Goal: Information Seeking & Learning: Compare options

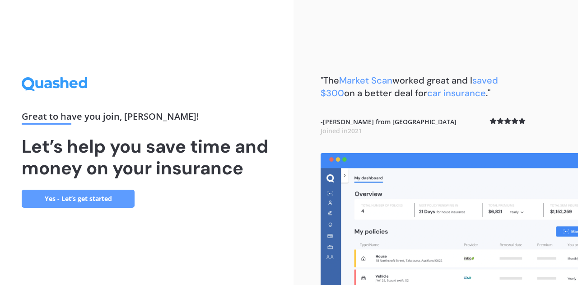
click at [63, 197] on link "Yes - Let’s get started" at bounding box center [78, 199] width 113 height 18
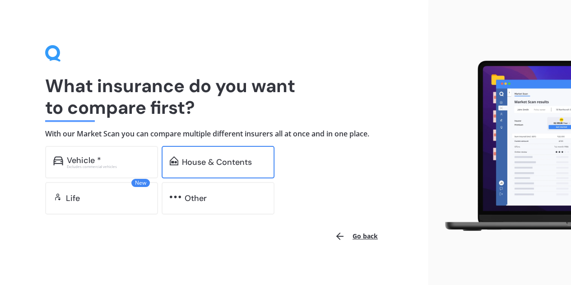
click at [231, 157] on div "House & Contents" at bounding box center [217, 161] width 70 height 9
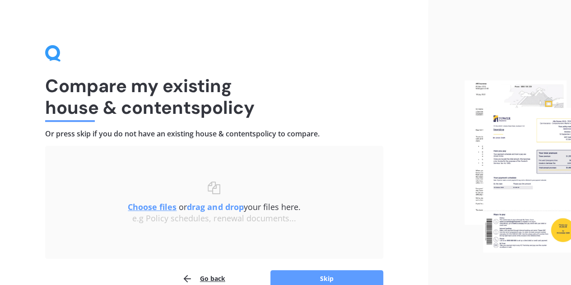
scroll to position [47, 0]
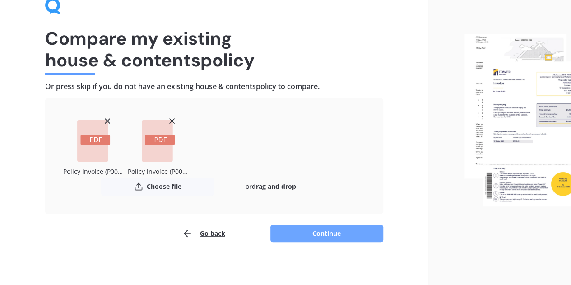
click at [326, 232] on button "Continue" at bounding box center [326, 233] width 113 height 17
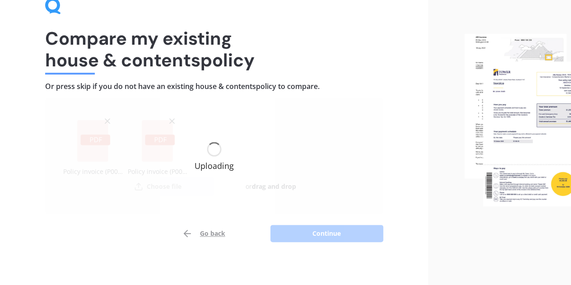
scroll to position [0, 0]
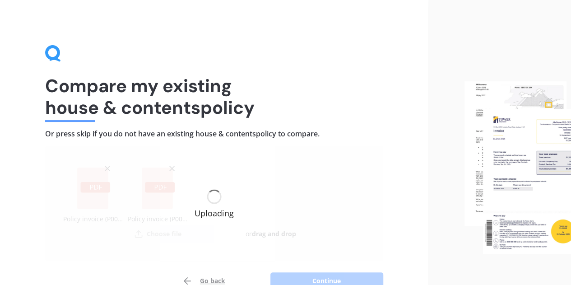
click at [370, 175] on div "Uploading" at bounding box center [214, 203] width 338 height 115
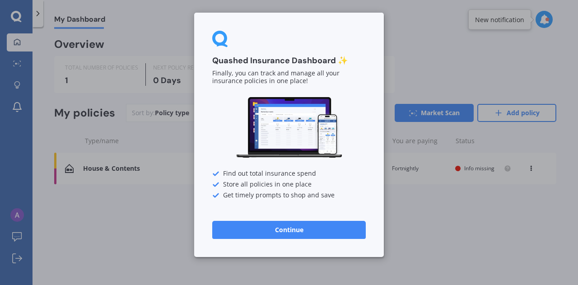
click at [263, 226] on button "Continue" at bounding box center [288, 230] width 153 height 18
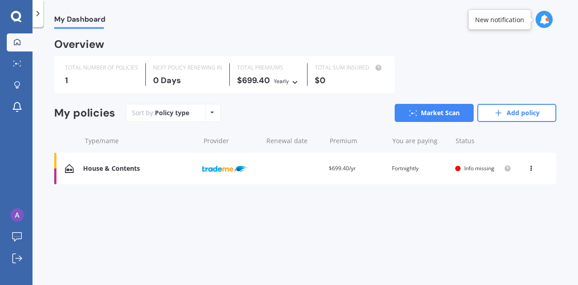
click at [393, 171] on div "You are paying Fortnightly" at bounding box center [420, 168] width 56 height 9
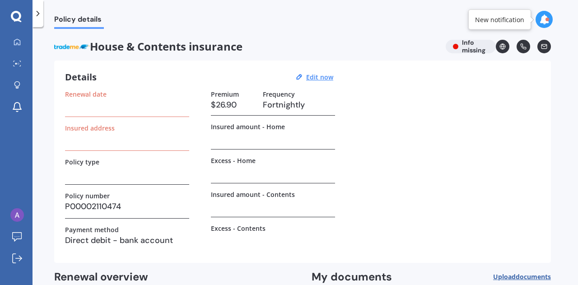
click at [139, 93] on div "Renewal date" at bounding box center [127, 94] width 124 height 8
click at [126, 113] on div "Renewal date" at bounding box center [127, 103] width 124 height 27
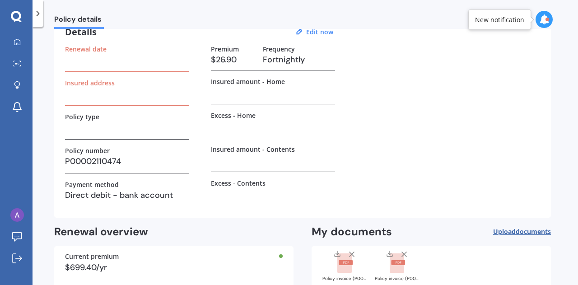
scroll to position [95, 0]
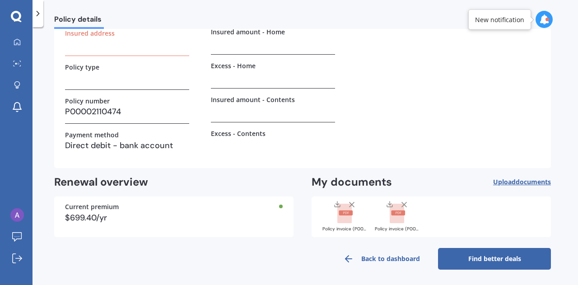
click at [376, 252] on link "Back to dashboard" at bounding box center [381, 259] width 113 height 22
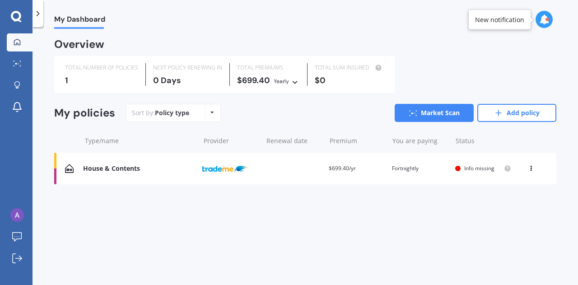
click at [495, 170] on div "Info missing" at bounding box center [482, 168] width 36 height 6
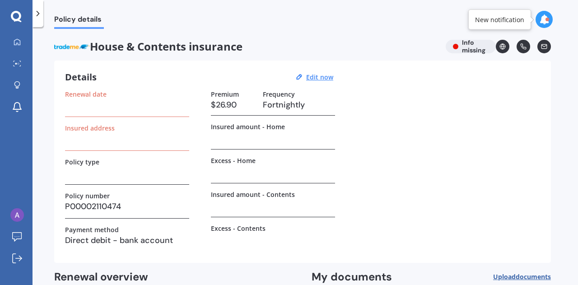
scroll to position [95, 0]
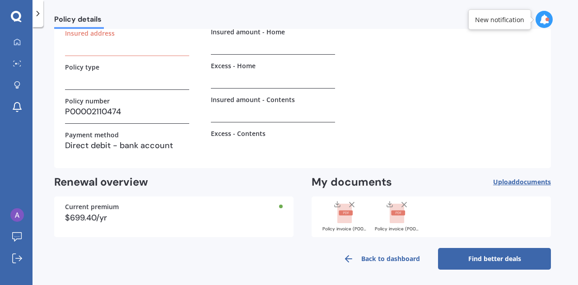
click at [519, 173] on div "House & Contents insurance Info missing Details Edit now Renewal date Insured a…" at bounding box center [302, 107] width 496 height 324
click at [515, 179] on span "documents" at bounding box center [532, 181] width 35 height 9
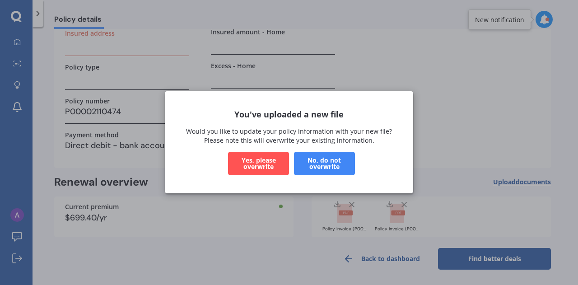
click at [259, 164] on button "Yes, please overwrite" at bounding box center [258, 163] width 61 height 23
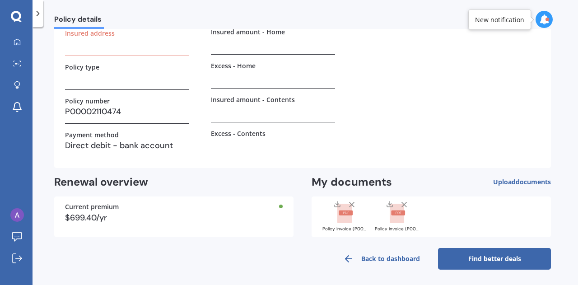
click at [353, 203] on icon at bounding box center [351, 204] width 9 height 9
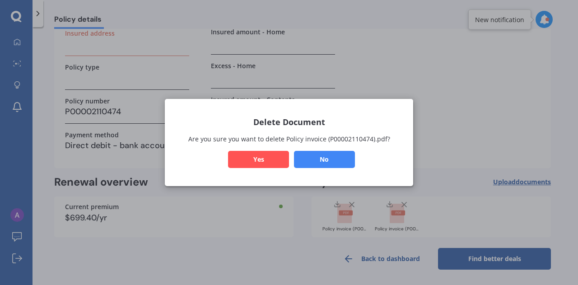
click at [277, 157] on button "Yes" at bounding box center [258, 159] width 61 height 17
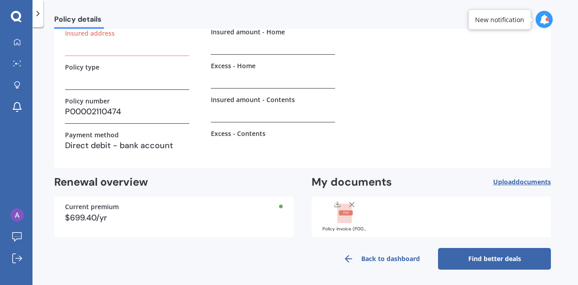
click at [354, 206] on icon at bounding box center [351, 204] width 9 height 9
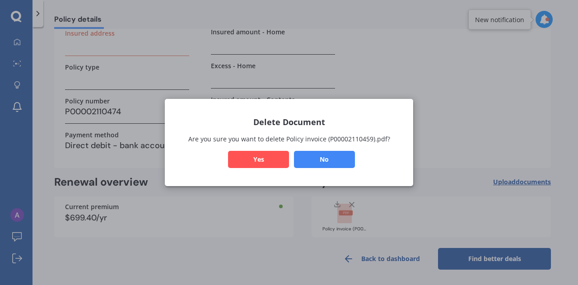
click at [263, 157] on button "Yes" at bounding box center [258, 159] width 61 height 17
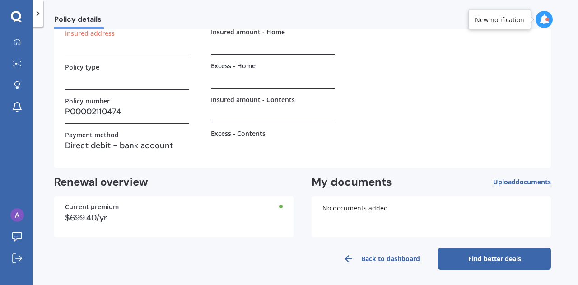
click at [519, 183] on span "documents" at bounding box center [532, 181] width 35 height 9
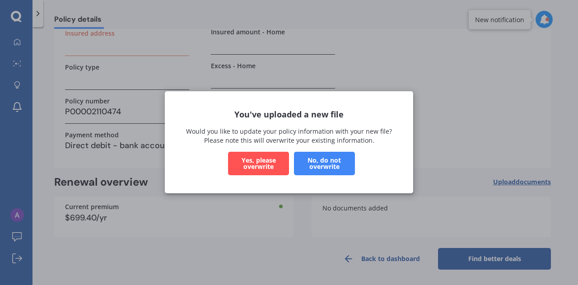
click at [250, 164] on button "Yes, please overwrite" at bounding box center [258, 163] width 61 height 23
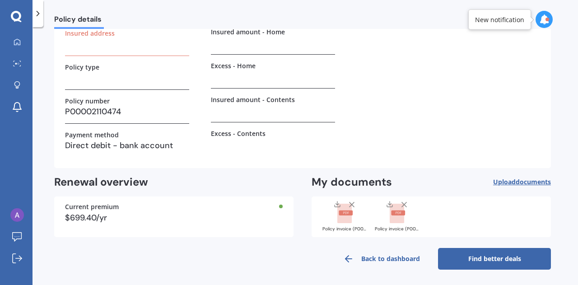
scroll to position [0, 0]
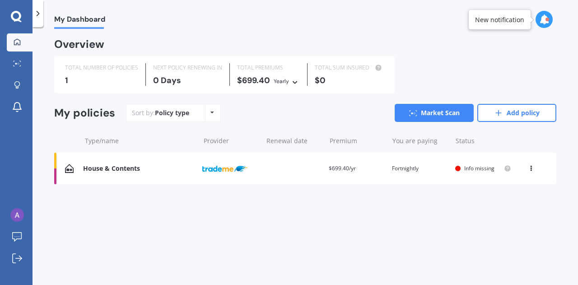
click at [292, 82] on icon at bounding box center [295, 80] width 6 height 5
click at [254, 104] on div "Sort by: Policy type Policy type Alphabetical Date added Renewing next Market S…" at bounding box center [341, 113] width 430 height 18
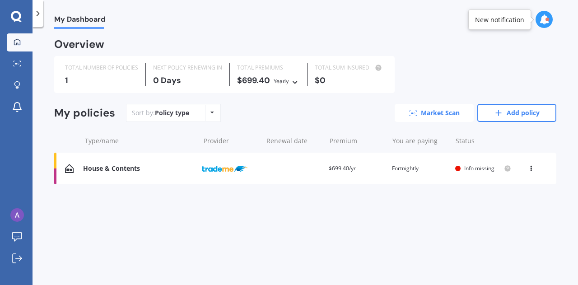
click at [416, 110] on icon at bounding box center [413, 113] width 8 height 6
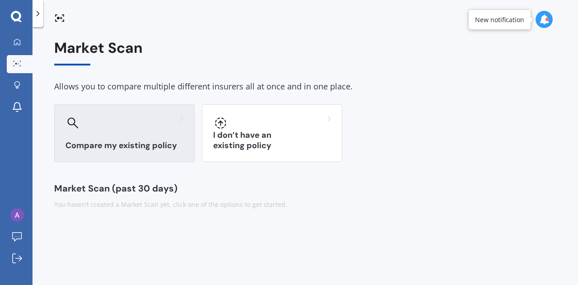
click at [147, 139] on div "Compare my existing policy" at bounding box center [124, 133] width 140 height 58
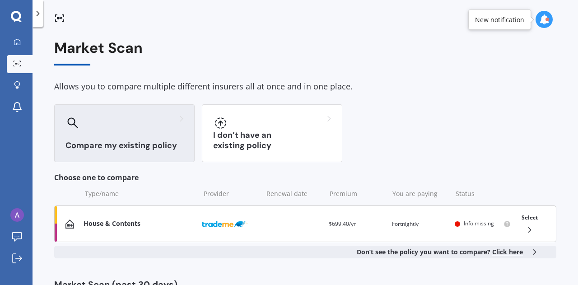
scroll to position [36, 0]
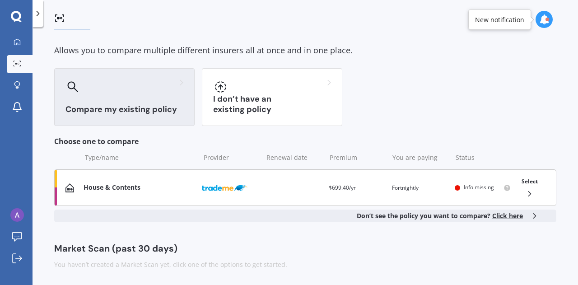
click at [518, 190] on div at bounding box center [526, 193] width 16 height 9
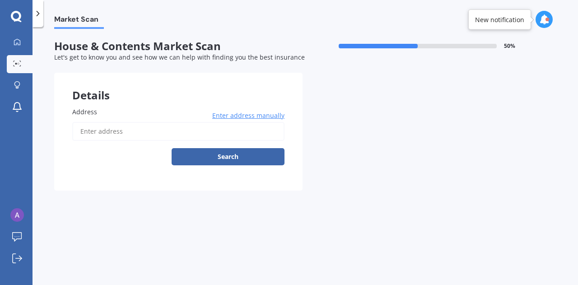
click at [140, 131] on input "Address" at bounding box center [178, 131] width 212 height 19
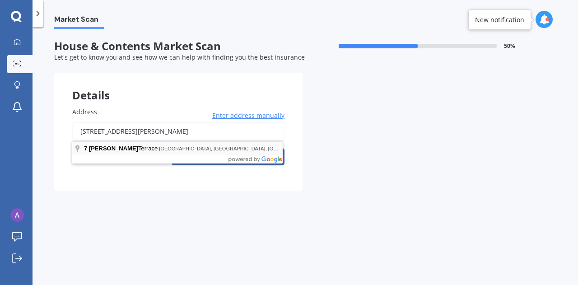
type input "[STREET_ADDRESS][PERSON_NAME]"
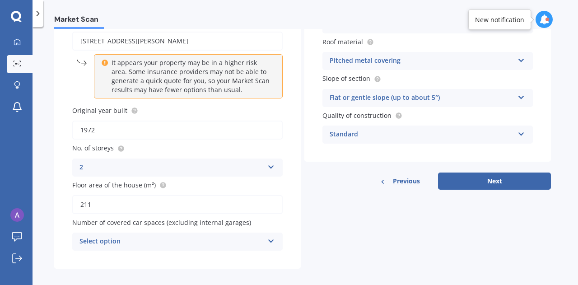
scroll to position [97, 0]
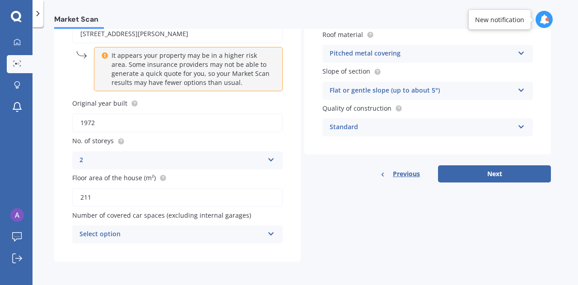
click at [184, 241] on div "Select option 0 1 2 3 4 5+" at bounding box center [177, 234] width 210 height 18
click at [323, 217] on div "Details Address [STREET_ADDRESS][PERSON_NAME] Enter address manually It appears…" at bounding box center [302, 118] width 496 height 286
click at [219, 232] on div "0" at bounding box center [171, 234] width 184 height 11
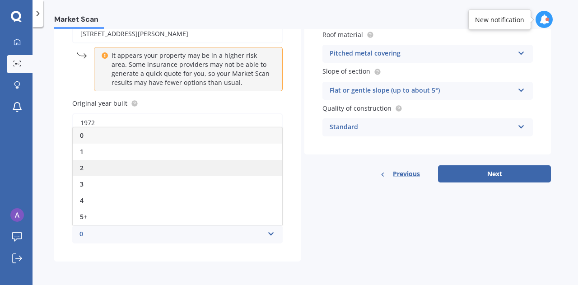
click at [130, 166] on div "2" at bounding box center [177, 168] width 209 height 16
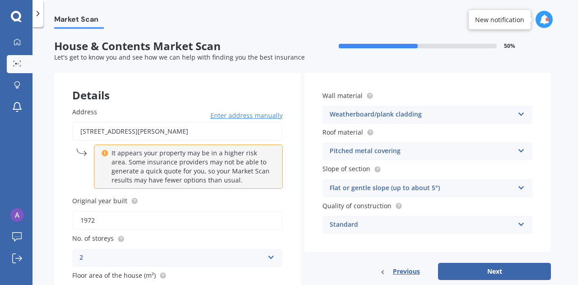
scroll to position [90, 0]
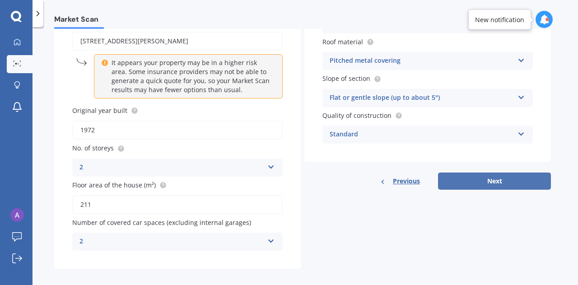
click at [480, 175] on button "Next" at bounding box center [494, 180] width 113 height 17
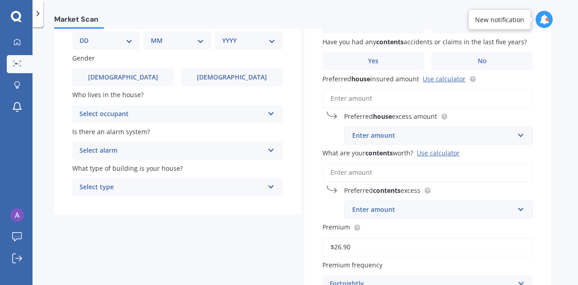
scroll to position [0, 0]
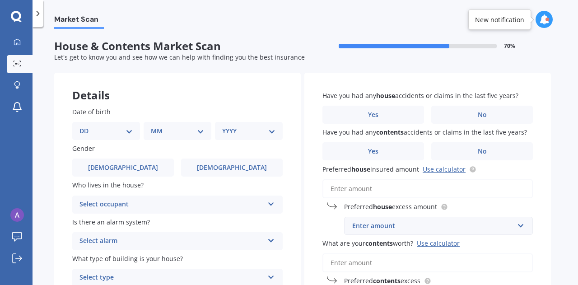
click at [97, 133] on select "DD 01 02 03 04 05 06 07 08 09 10 11 12 13 14 15 16 17 18 19 20 21 22 23 24 25 2…" at bounding box center [105, 131] width 53 height 10
click at [87, 126] on select "DD 01 02 03 04 05 06 07 08 09 10 11 12 13 14 15 16 17 18 19 20 21 22 23 24 25 2…" at bounding box center [105, 131] width 53 height 10
click at [137, 135] on div "DD 01 02 03 04 05 06 07 08 09 10 11 12 13 14 15 16 17 18 19 20 21 22 23 24 25 2…" at bounding box center [111, 131] width 64 height 18
click at [130, 127] on select "DD 01 02 03 04 05 06 07 08 09 10 11 12 13 14 15 16 17 18 19 20 21 22 23 24 25 2…" at bounding box center [112, 131] width 50 height 10
select select "13"
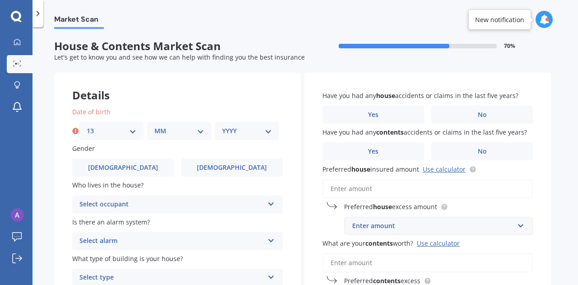
click at [87, 126] on select "DD 01 02 03 04 05 06 07 08 09 10 11 12 13 14 15 16 17 18 19 20 21 22 23 24 25 2…" at bounding box center [112, 131] width 50 height 10
click at [166, 130] on select "MM 01 02 03 04 05 06 07 08 09 10 11 12" at bounding box center [179, 131] width 50 height 10
select select "03"
click at [154, 126] on select "MM 01 02 03 04 05 06 07 08 09 10 11 12" at bounding box center [179, 131] width 50 height 10
click at [248, 129] on div "YYYY 2009 2008 2007 2006 2005 2004 2003 2002 2001 2000 1999 1998 1997 1996 1995…" at bounding box center [247, 131] width 64 height 18
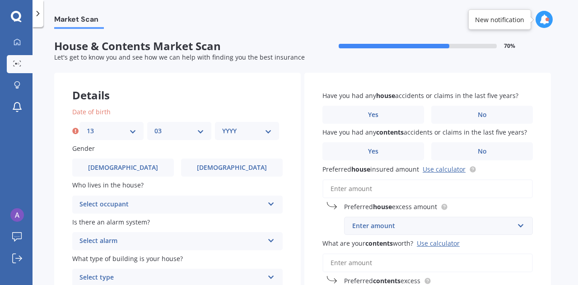
click at [248, 131] on select "YYYY 2009 2008 2007 2006 2005 2004 2003 2002 2001 2000 1999 1998 1997 1996 1995…" at bounding box center [247, 131] width 50 height 10
select select "1976"
click at [222, 126] on select "YYYY 2009 2008 2007 2006 2005 2004 2003 2002 2001 2000 1999 1998 1997 1996 1995…" at bounding box center [247, 131] width 50 height 10
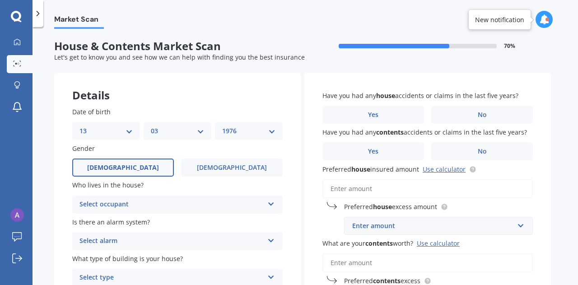
click at [117, 165] on span "[DEMOGRAPHIC_DATA]" at bounding box center [123, 168] width 72 height 8
click at [0, 0] on input "[DEMOGRAPHIC_DATA]" at bounding box center [0, 0] width 0 height 0
click at [116, 207] on div "Select occupant" at bounding box center [171, 204] width 184 height 11
click at [103, 221] on div "Owner" at bounding box center [177, 222] width 209 height 16
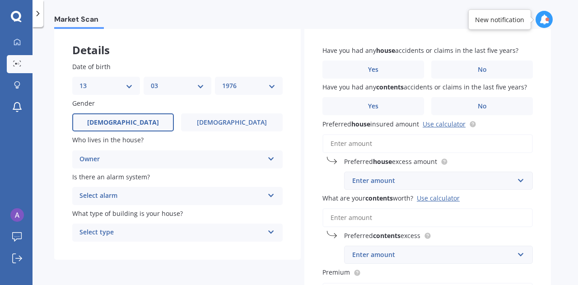
click at [121, 199] on div "Select alarm" at bounding box center [171, 195] width 184 height 11
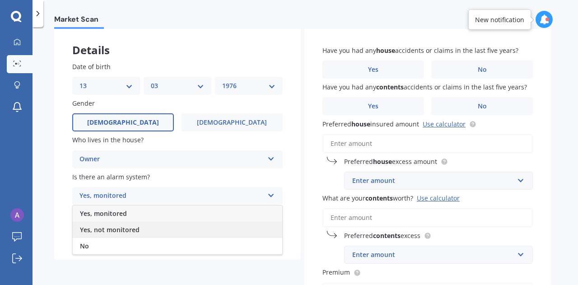
click at [112, 235] on div "Yes, not monitored" at bounding box center [177, 230] width 209 height 16
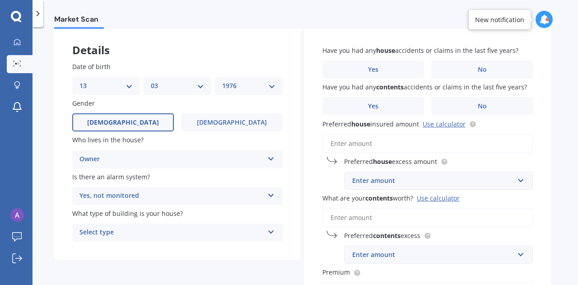
scroll to position [90, 0]
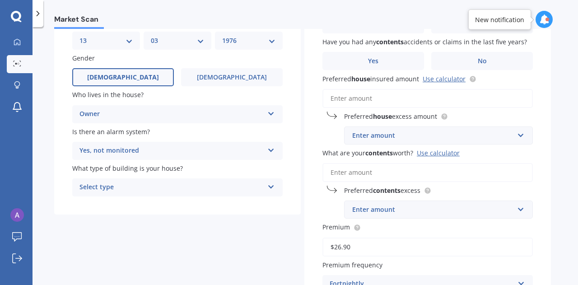
click at [117, 187] on div "Select type" at bounding box center [171, 187] width 184 height 11
click at [118, 208] on span "Freestanding" at bounding box center [100, 204] width 40 height 9
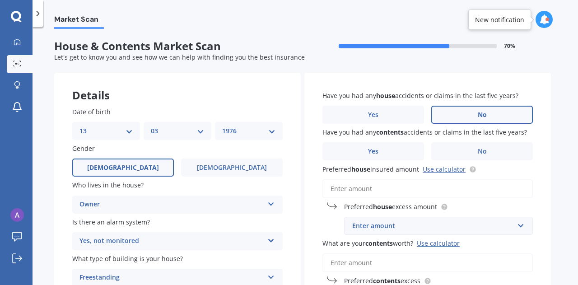
click at [462, 115] on label "No" at bounding box center [482, 115] width 102 height 18
click at [0, 0] on input "No" at bounding box center [0, 0] width 0 height 0
click at [468, 156] on label "No" at bounding box center [482, 151] width 102 height 18
click at [0, 0] on input "No" at bounding box center [0, 0] width 0 height 0
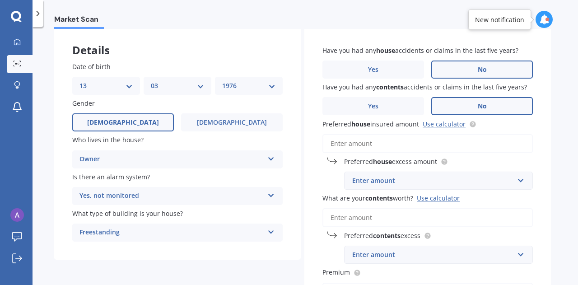
click at [386, 183] on div "Enter amount" at bounding box center [433, 181] width 162 height 10
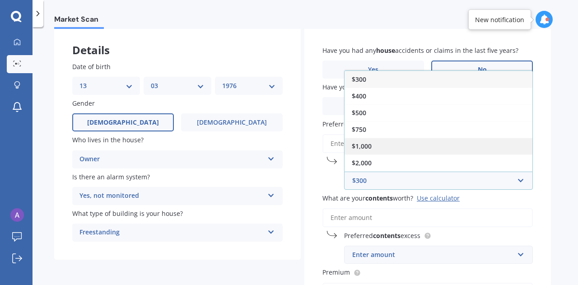
click at [405, 150] on div "$1,000" at bounding box center [438, 146] width 188 height 17
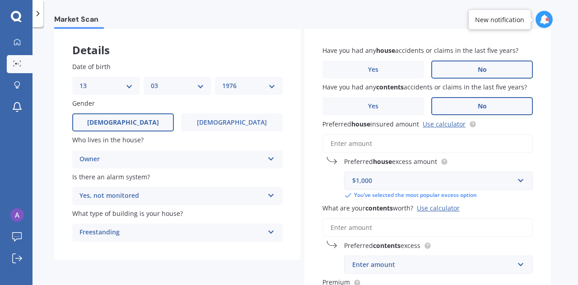
click at [487, 181] on div "$1,000" at bounding box center [433, 181] width 162 height 10
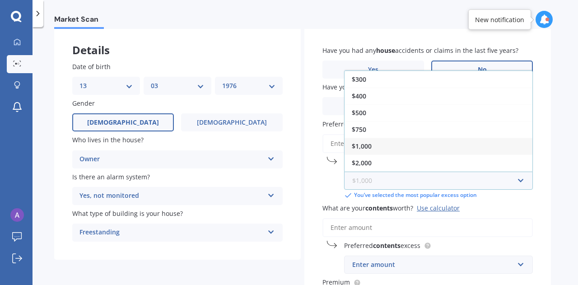
click at [487, 181] on input "text" at bounding box center [435, 180] width 181 height 17
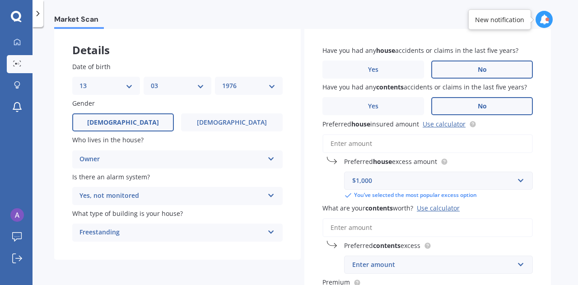
click at [318, 174] on div "Have you had any house accidents or claims in the last five years? Yes No Have …" at bounding box center [427, 215] width 246 height 375
click at [387, 180] on div "$1,000" at bounding box center [433, 181] width 162 height 10
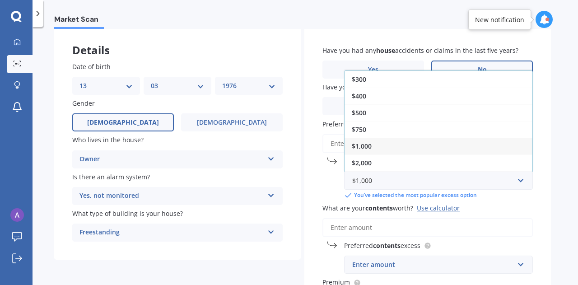
click at [306, 181] on div "Have you had any house accidents or claims in the last five years? Yes No Have …" at bounding box center [427, 215] width 246 height 375
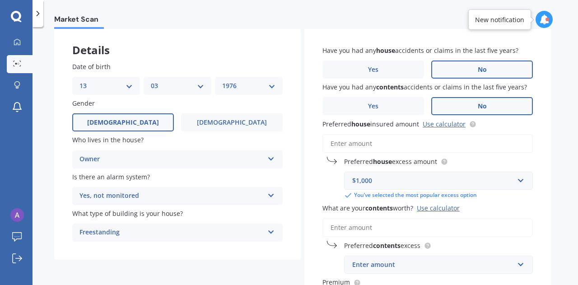
click at [357, 144] on input "Preferred house insured amount Use calculator" at bounding box center [427, 143] width 210 height 19
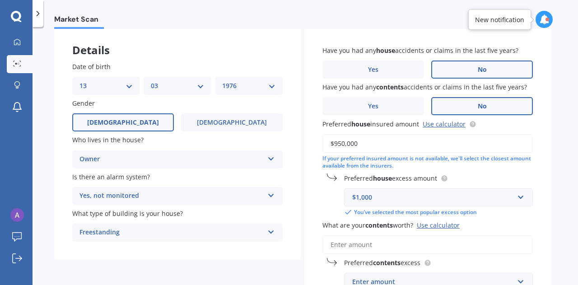
type input "$950,000"
click at [324, 195] on div "Preferred house excess amount $1,000 $300 $400 $500 $750 $1,000 $2,000 $2,500 Y…" at bounding box center [427, 194] width 210 height 43
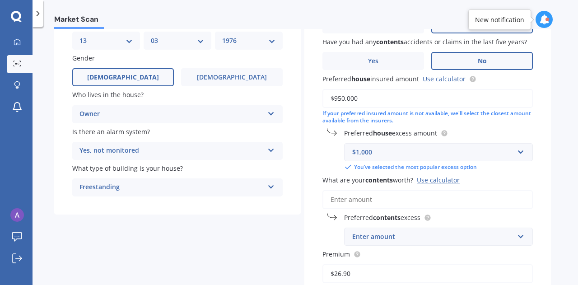
click at [337, 197] on input "What are your contents worth? Use calculator" at bounding box center [427, 199] width 210 height 19
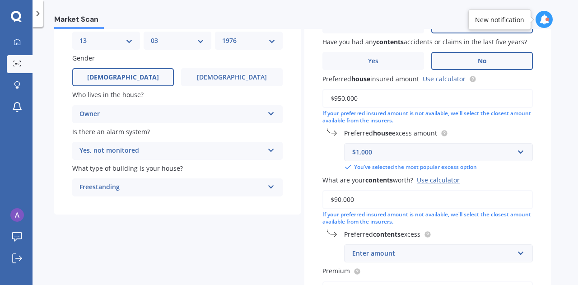
type input "$90,000"
click at [372, 255] on div "Enter amount" at bounding box center [433, 253] width 162 height 10
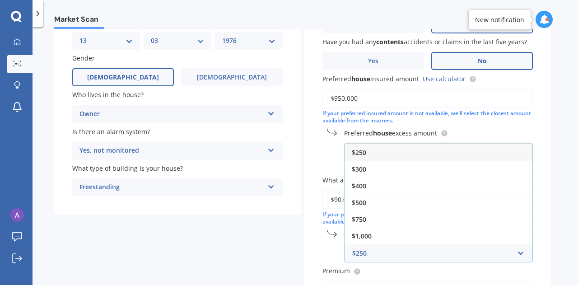
click at [319, 242] on div "Have you had any house accidents or claims in the last five years? Yes No Have …" at bounding box center [427, 186] width 246 height 409
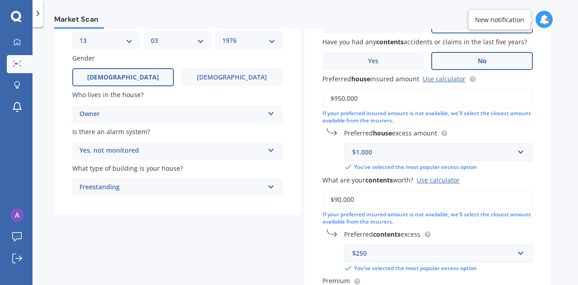
click at [374, 250] on div "$250" at bounding box center [433, 253] width 162 height 10
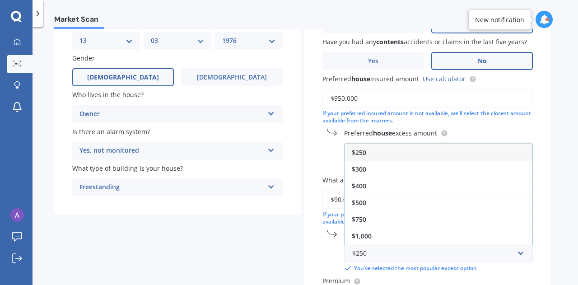
click at [326, 249] on div "Preferred contents excess $250 $250 $300 $400 $500 $750 $1,000 $2,000 You’ve se…" at bounding box center [427, 250] width 210 height 43
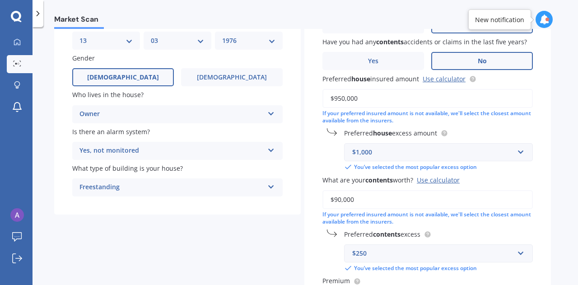
scroll to position [135, 0]
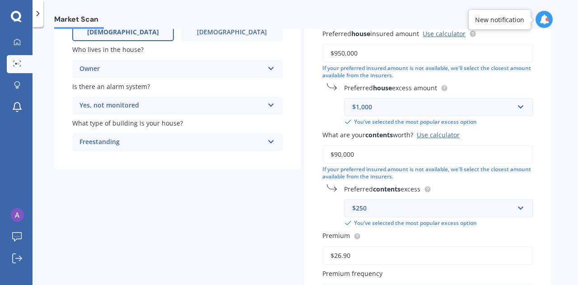
click at [362, 208] on div "$250" at bounding box center [433, 208] width 162 height 10
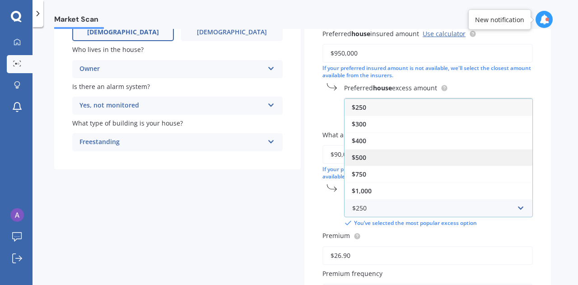
click at [381, 158] on div "$500" at bounding box center [438, 157] width 188 height 17
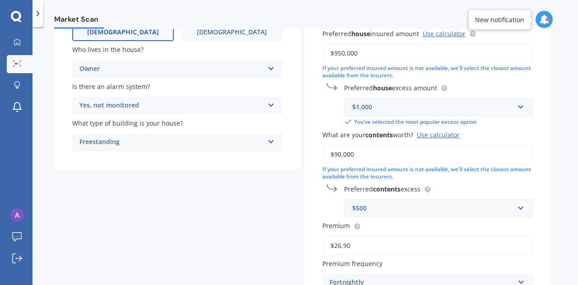
click at [361, 206] on div "$500" at bounding box center [433, 208] width 162 height 10
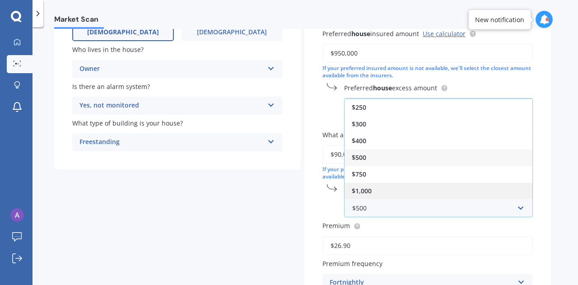
click at [364, 187] on span "$1,000" at bounding box center [362, 190] width 20 height 9
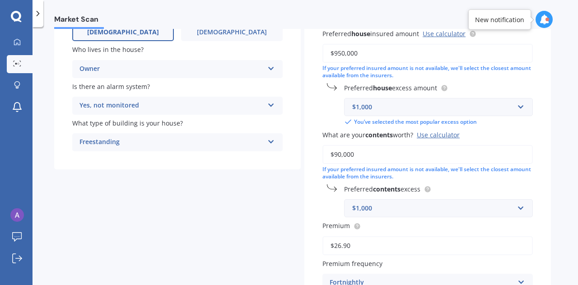
click at [321, 204] on div "Have you had any house accidents or claims in the last five years? Yes No Have …" at bounding box center [427, 141] width 246 height 409
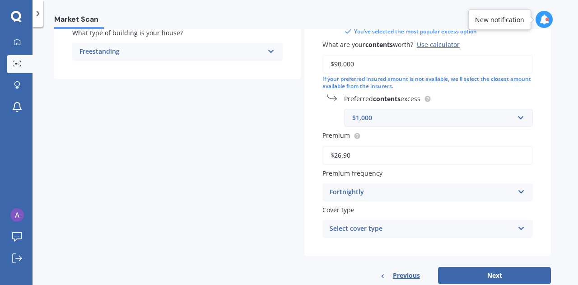
scroll to position [249, 0]
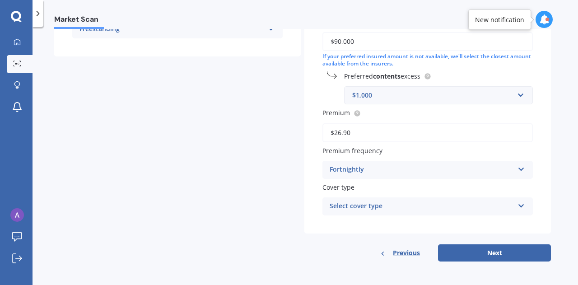
click at [353, 198] on div "Cover type Select cover type Home and Contents" at bounding box center [427, 198] width 210 height 33
click at [351, 213] on div "Select cover type Home and Contents" at bounding box center [427, 206] width 210 height 18
click at [315, 203] on div "Have you had any house accidents or claims in the last five years? Yes No Have …" at bounding box center [427, 28] width 246 height 409
click at [356, 201] on div "Home and Contents" at bounding box center [421, 206] width 184 height 11
click at [310, 194] on div "Have you had any house accidents or claims in the last five years? Yes No Have …" at bounding box center [427, 28] width 246 height 409
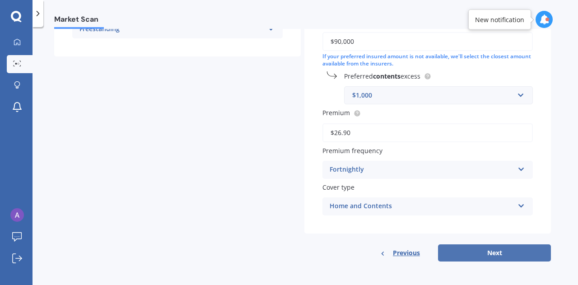
click at [474, 249] on button "Next" at bounding box center [494, 252] width 113 height 17
select select "13"
select select "03"
select select "1976"
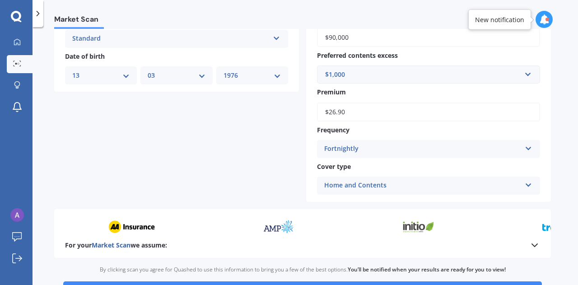
scroll to position [431, 0]
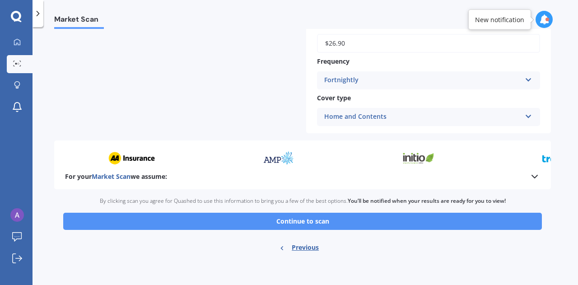
click at [292, 222] on button "Continue to scan" at bounding box center [302, 221] width 478 height 17
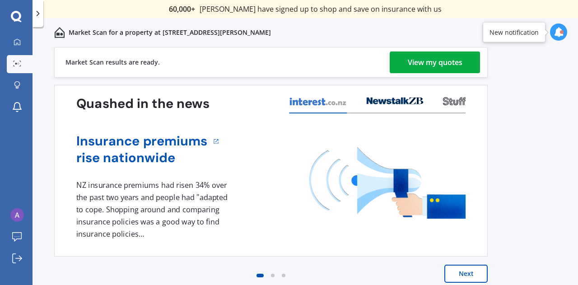
click at [412, 61] on div "View my quotes" at bounding box center [434, 62] width 55 height 22
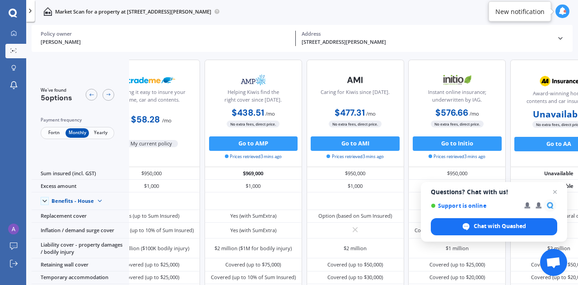
scroll to position [0, 74]
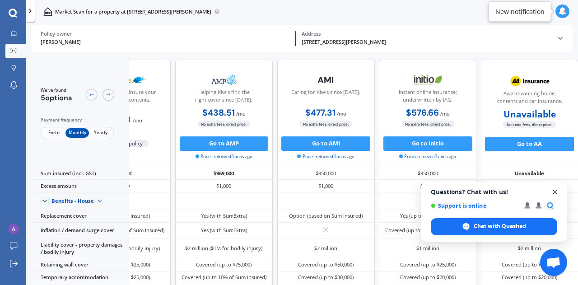
click at [555, 190] on span "Open chat" at bounding box center [554, 191] width 11 height 11
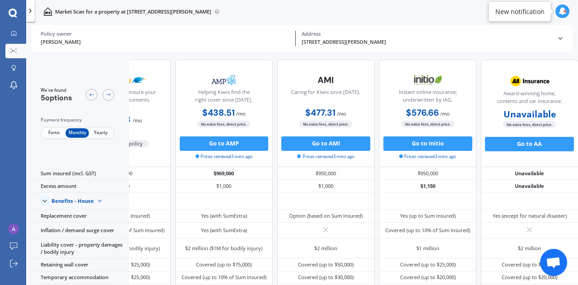
scroll to position [0, 0]
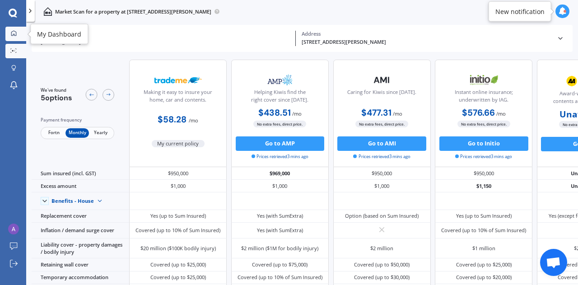
click at [25, 32] on link "My Dashboard" at bounding box center [15, 34] width 21 height 14
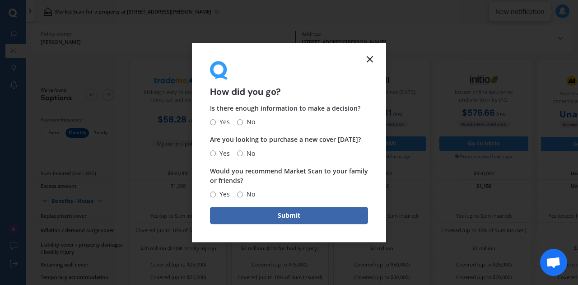
click at [241, 121] on input "No" at bounding box center [240, 122] width 6 height 6
radio input "true"
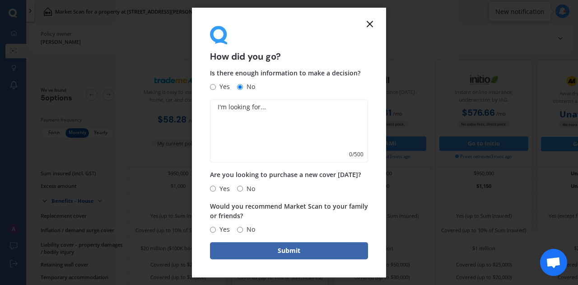
click at [216, 90] on span "Yes" at bounding box center [223, 87] width 14 height 11
click at [216, 90] on input "Yes" at bounding box center [213, 87] width 6 height 6
radio input "true"
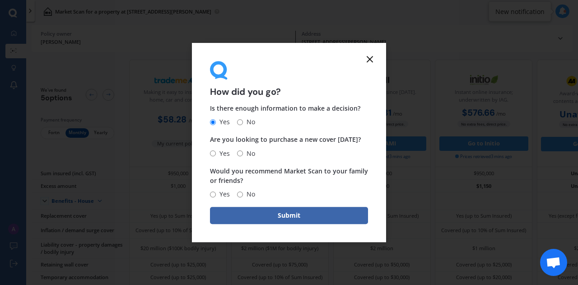
click at [239, 153] on input "No" at bounding box center [240, 153] width 6 height 6
radio input "true"
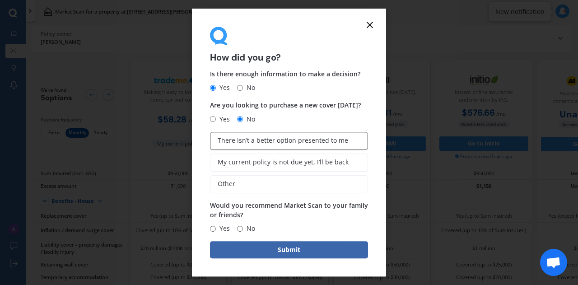
click at [253, 143] on span "There isn’t a better option presented to me" at bounding box center [283, 141] width 130 height 8
click at [0, 0] on input "There isn’t a better option presented to me" at bounding box center [0, 0] width 0 height 0
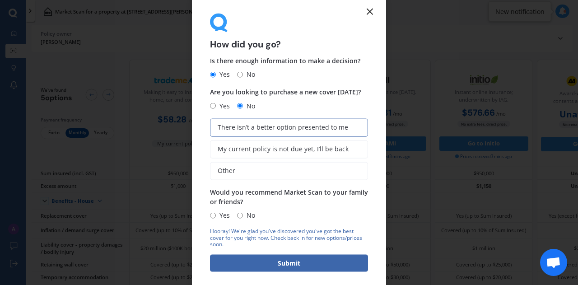
click at [240, 216] on input "No" at bounding box center [240, 215] width 6 height 6
radio input "true"
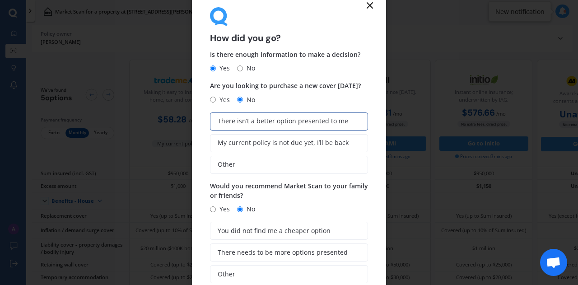
scroll to position [45, 0]
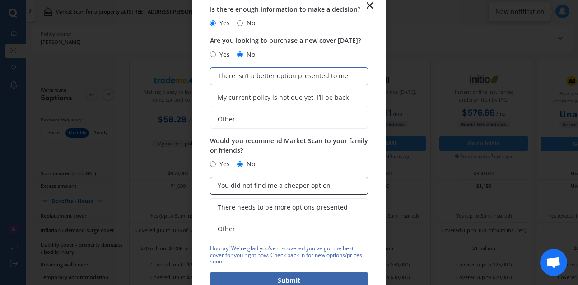
click at [245, 186] on span "You did not find me a cheaper option" at bounding box center [274, 186] width 113 height 8
click at [0, 0] on input "You did not find me a cheaper option" at bounding box center [0, 0] width 0 height 0
click at [275, 275] on button "Submit" at bounding box center [289, 280] width 158 height 17
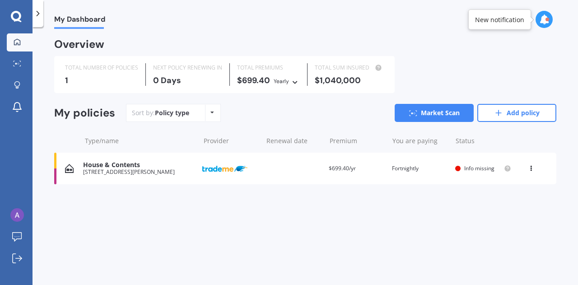
click at [535, 169] on div "View option View policy Delete" at bounding box center [532, 168] width 8 height 9
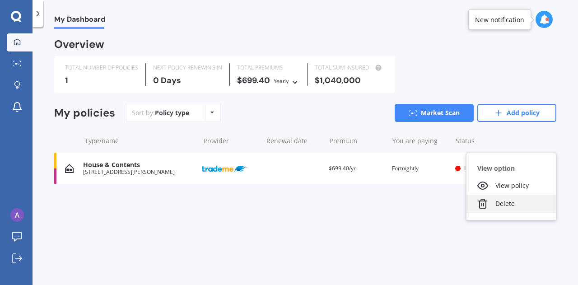
click at [514, 207] on div "Delete" at bounding box center [510, 203] width 89 height 18
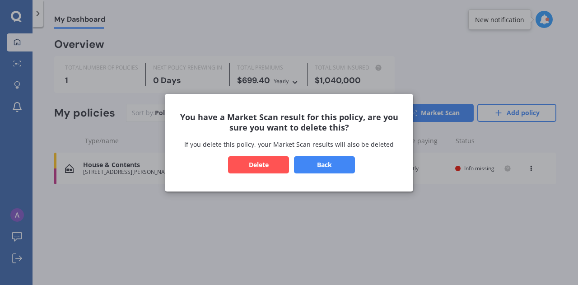
click at [261, 164] on button "Delete" at bounding box center [258, 164] width 61 height 17
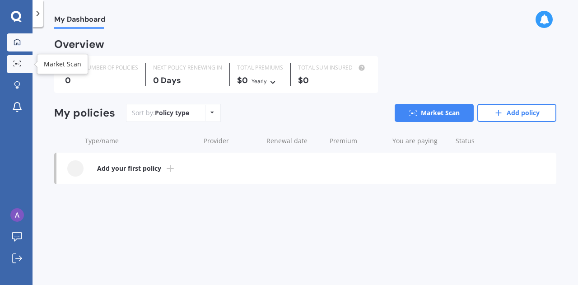
click at [11, 65] on div at bounding box center [17, 63] width 14 height 7
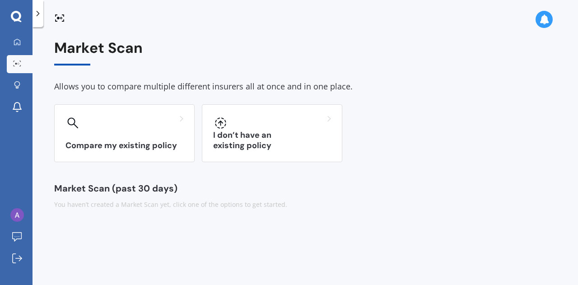
click at [534, 19] on div at bounding box center [304, 14] width 545 height 29
click at [540, 21] on icon at bounding box center [544, 19] width 10 height 10
drag, startPoint x: 100, startPoint y: 38, endPoint x: 32, endPoint y: 33, distance: 67.9
click at [100, 37] on div "Market Scan Allows you to compare multiple different insurers all at once and i…" at bounding box center [304, 158] width 545 height 258
click at [14, 213] on img at bounding box center [17, 215] width 14 height 14
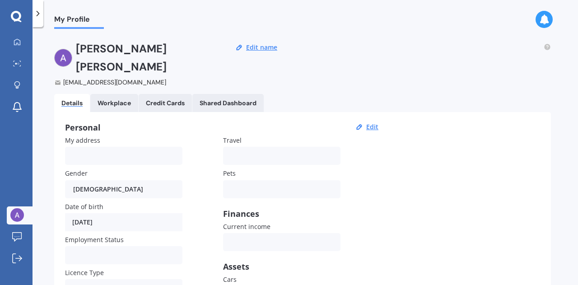
drag, startPoint x: 358, startPoint y: 107, endPoint x: 381, endPoint y: 100, distance: 24.3
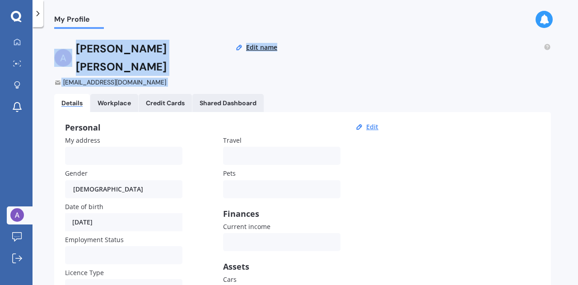
drag, startPoint x: 381, startPoint y: 100, endPoint x: 343, endPoint y: 30, distance: 79.4
click at [351, 29] on div "My Profile My Profile [PERSON_NAME] [EMAIL_ADDRESS][DOMAIN_NAME] Edit name Deta…" at bounding box center [304, 142] width 545 height 285
click at [537, 19] on div at bounding box center [543, 19] width 17 height 17
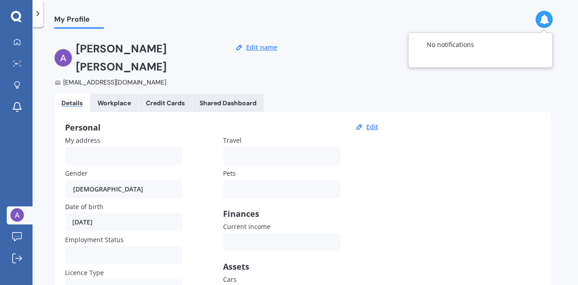
click at [459, 20] on div "My Profile" at bounding box center [304, 14] width 545 height 29
click at [357, 49] on div "[PERSON_NAME] [PERSON_NAME][EMAIL_ADDRESS][DOMAIN_NAME] Edit name" at bounding box center [302, 63] width 496 height 47
click at [241, 46] on icon at bounding box center [240, 46] width 3 height 3
click at [264, 46] on button "Edit name" at bounding box center [261, 47] width 37 height 8
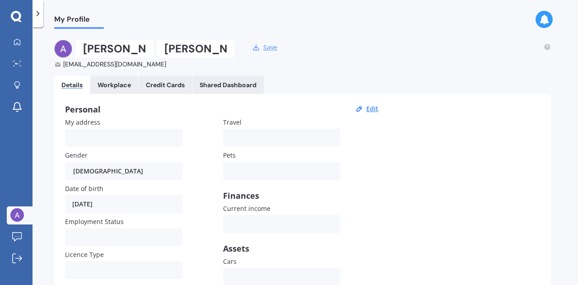
click at [271, 46] on button "Save" at bounding box center [269, 47] width 19 height 8
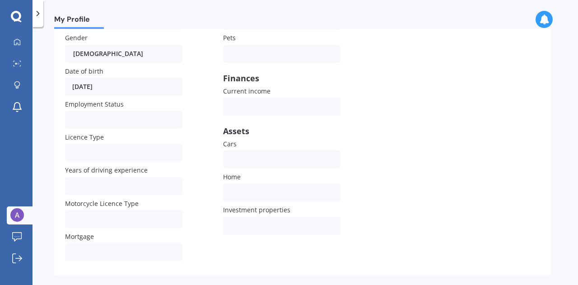
scroll to position [136, 0]
click at [17, 13] on icon at bounding box center [16, 16] width 10 height 10
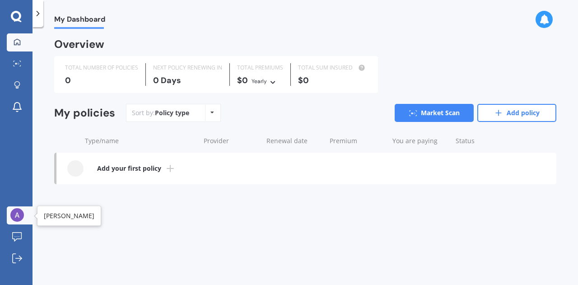
click at [18, 213] on img at bounding box center [17, 215] width 14 height 14
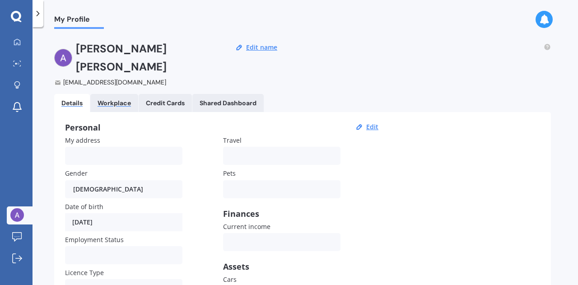
click at [113, 99] on div "Workplace" at bounding box center [113, 103] width 33 height 8
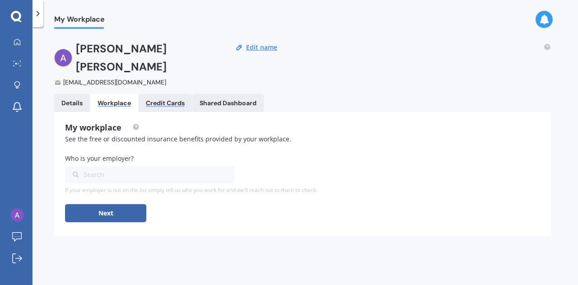
click at [176, 99] on div "Credit Cards" at bounding box center [165, 103] width 39 height 8
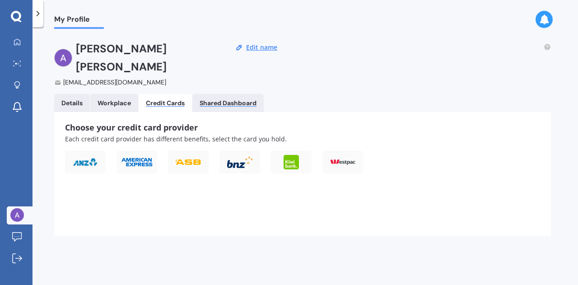
click at [231, 99] on div "Shared Dashboard" at bounding box center [227, 103] width 57 height 8
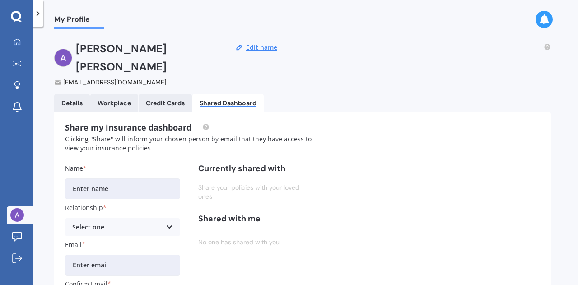
scroll to position [45, 0]
